Goal: Find specific page/section: Find specific page/section

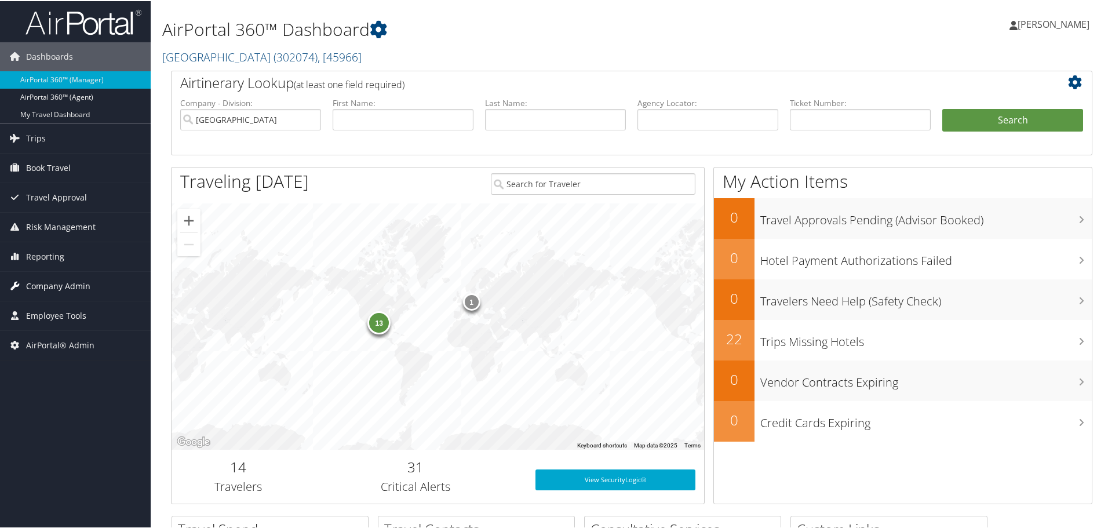
click at [39, 283] on span "Company Admin" at bounding box center [58, 285] width 64 height 29
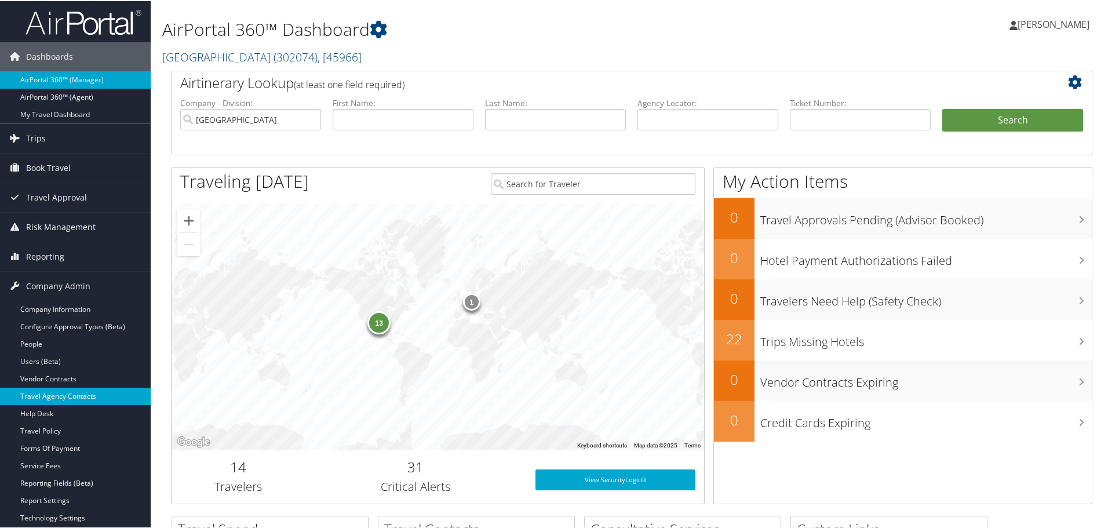
click at [95, 392] on link "Travel Agency Contacts" at bounding box center [75, 395] width 151 height 17
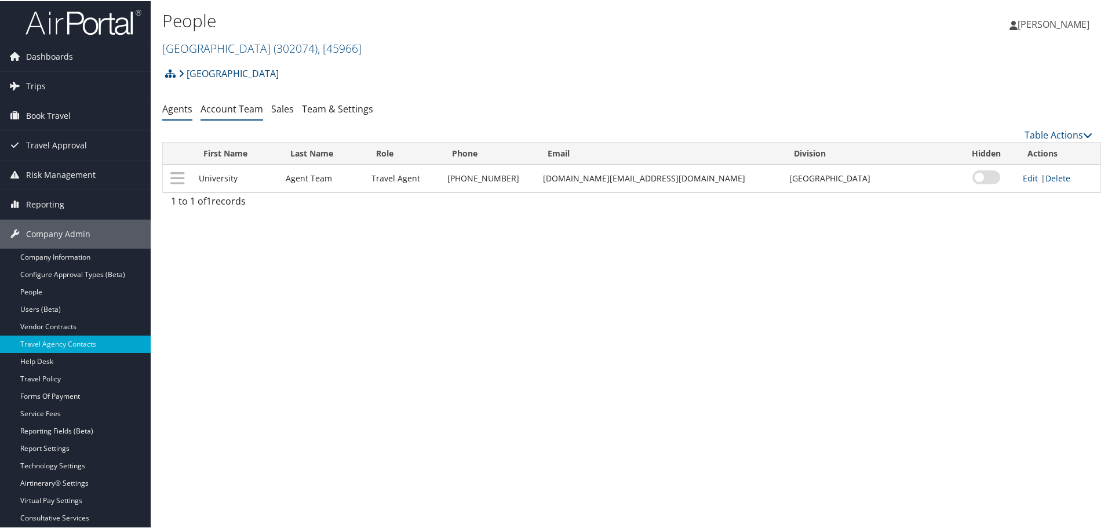
click at [236, 110] on link "Account Team" at bounding box center [232, 107] width 63 height 13
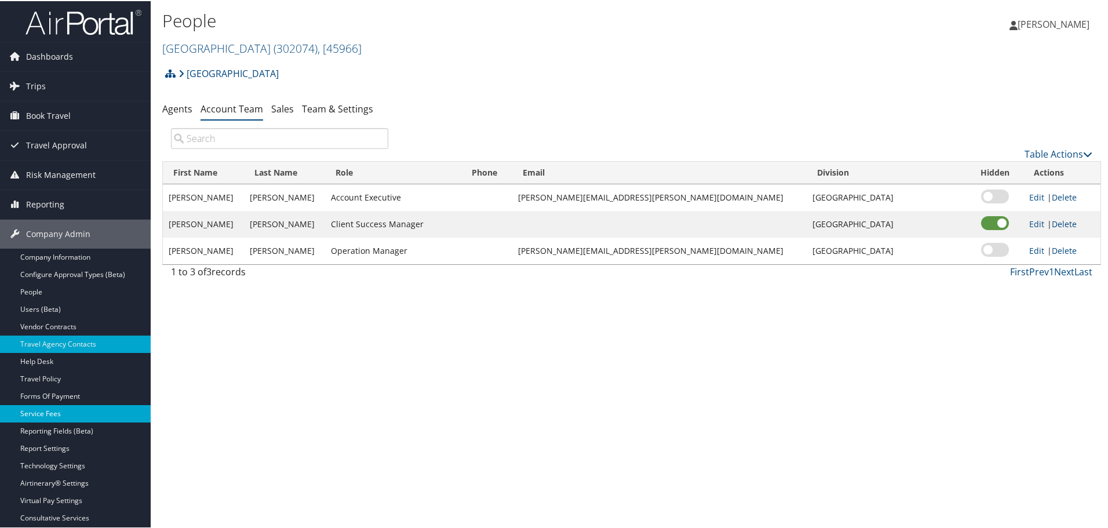
click at [52, 416] on link "Service Fees" at bounding box center [75, 412] width 151 height 17
